Goal: Task Accomplishment & Management: Use online tool/utility

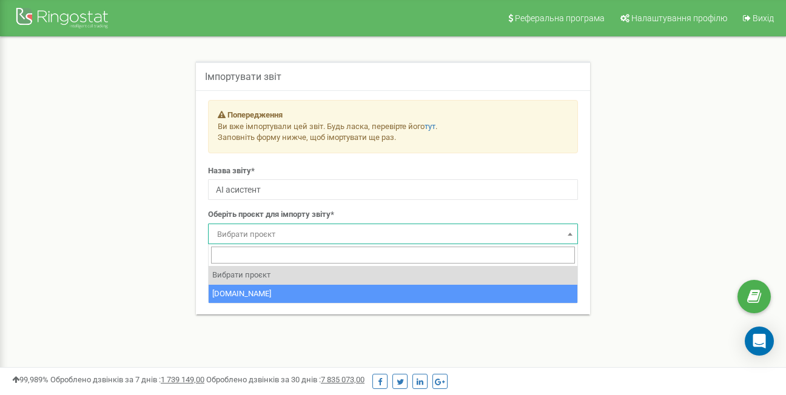
drag, startPoint x: 0, startPoint y: 0, endPoint x: 250, endPoint y: 290, distance: 382.7
select select "40637"
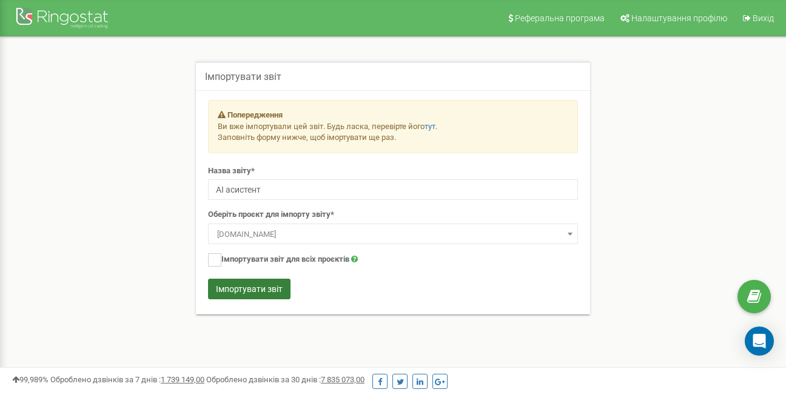
click at [244, 287] on button "Імпортувати звіт" at bounding box center [249, 289] width 82 height 21
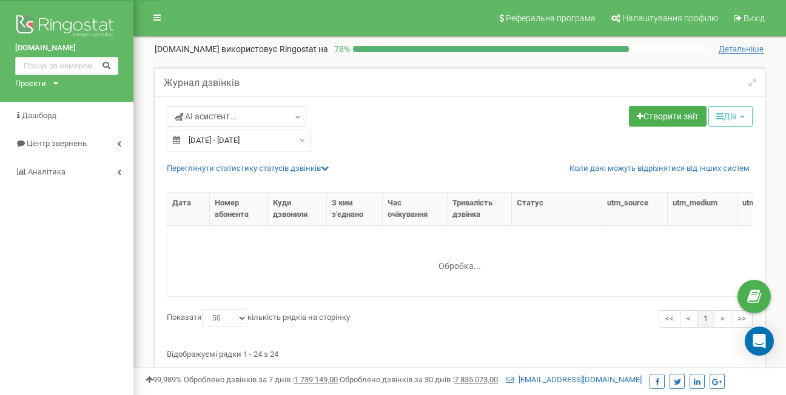
select select "50"
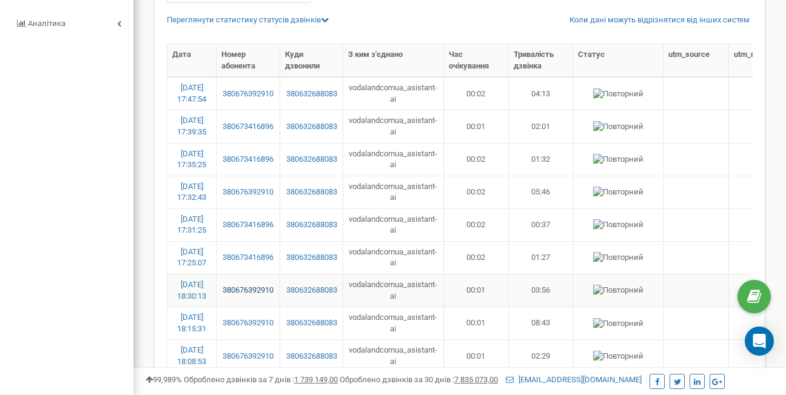
scroll to position [121, 0]
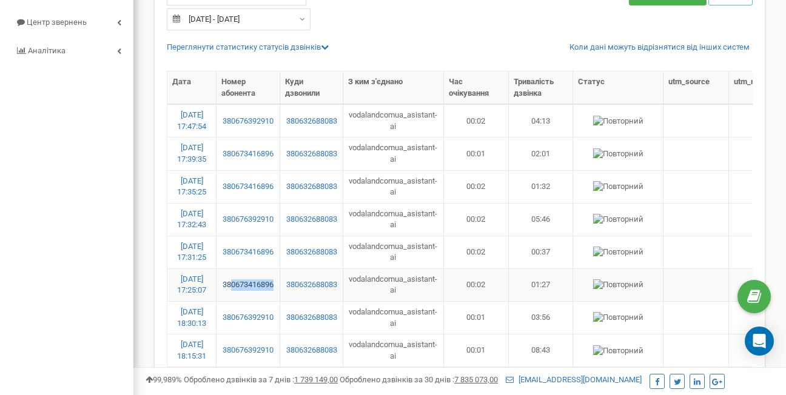
drag, startPoint x: 278, startPoint y: 284, endPoint x: 233, endPoint y: 287, distance: 45.6
click at [233, 287] on td "380673416896" at bounding box center [247, 285] width 63 height 33
copy link "0673416896"
drag, startPoint x: 280, startPoint y: 221, endPoint x: 232, endPoint y: 223, distance: 47.9
click at [232, 223] on td "380676392910" at bounding box center [247, 219] width 63 height 33
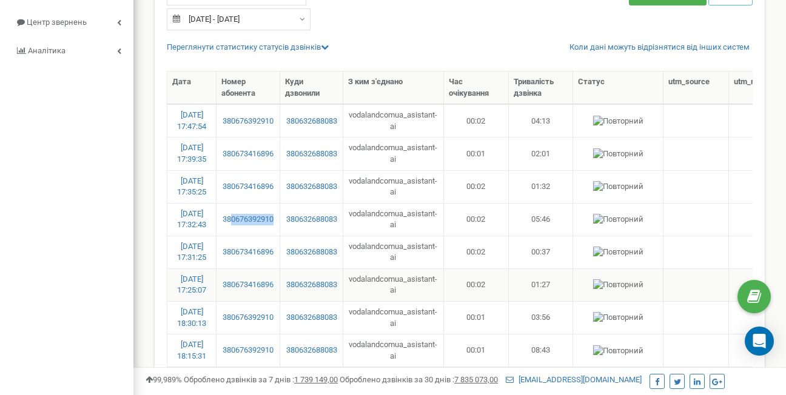
copy link "0676392910"
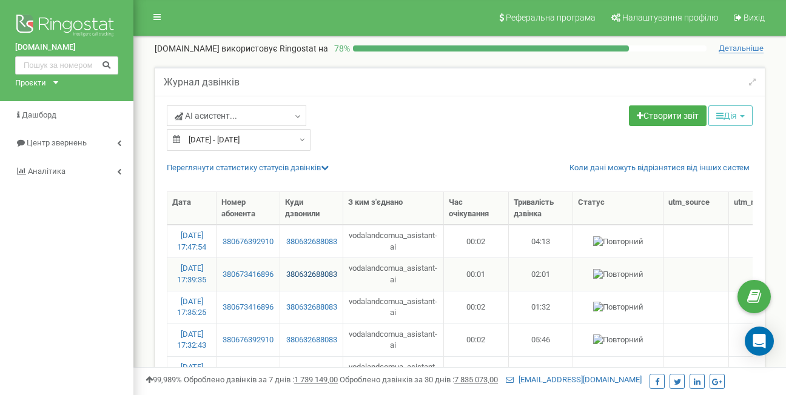
scroll to position [0, 0]
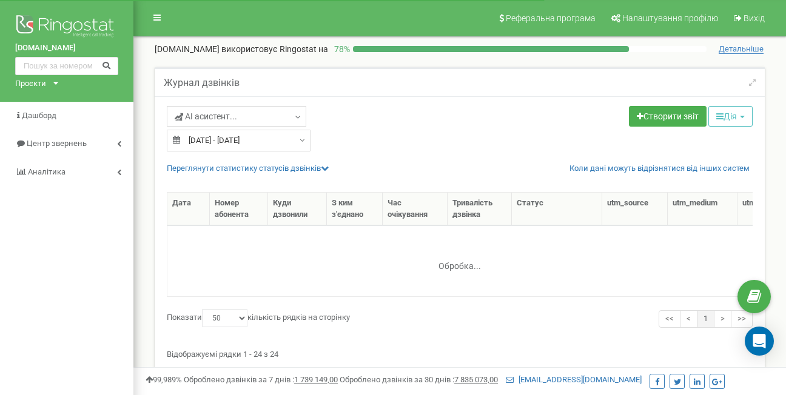
select select "50"
